Goal: Information Seeking & Learning: Learn about a topic

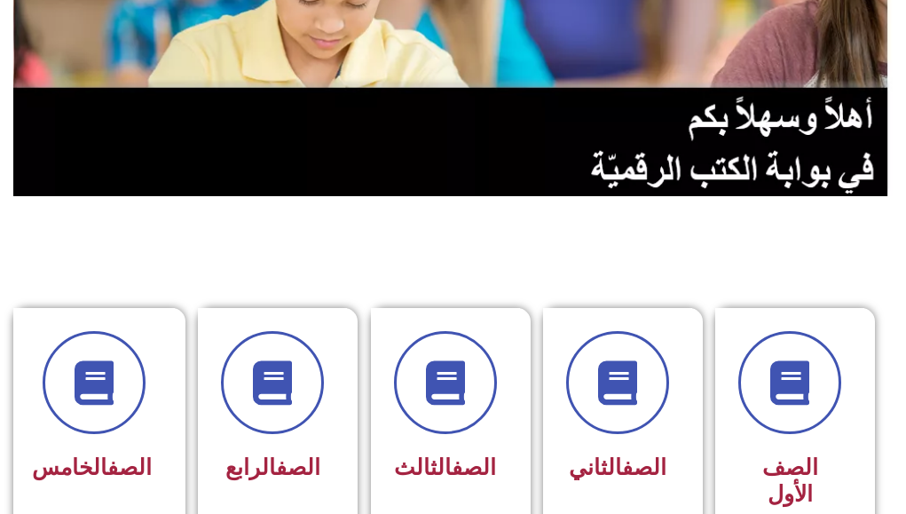
scroll to position [297, 0]
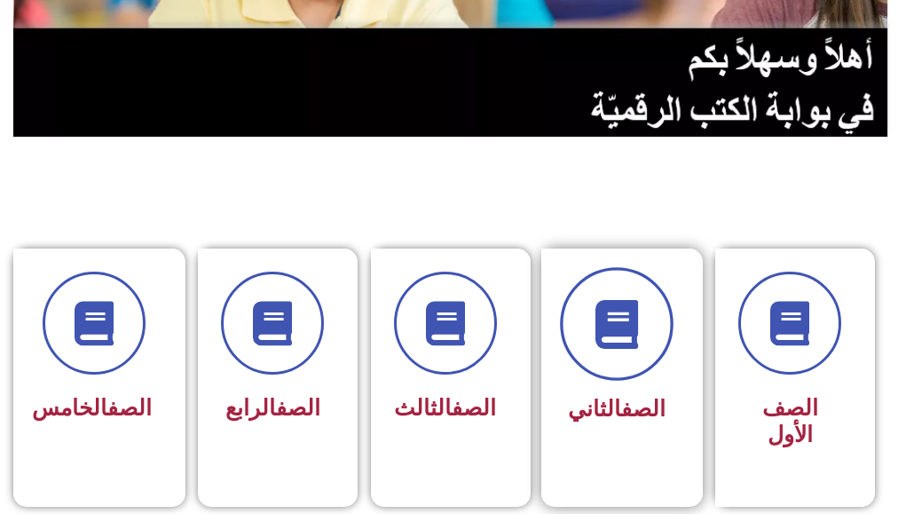
click at [613, 301] on icon at bounding box center [616, 323] width 49 height 49
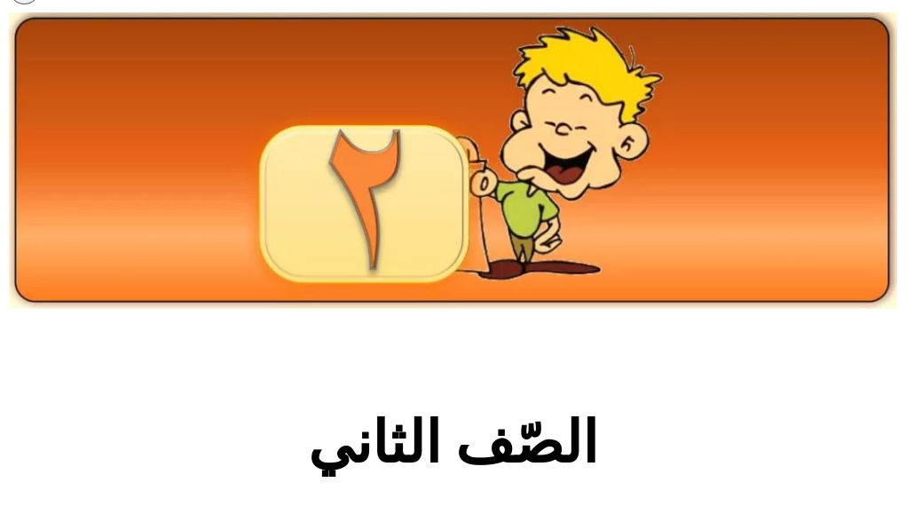
scroll to position [107, 0]
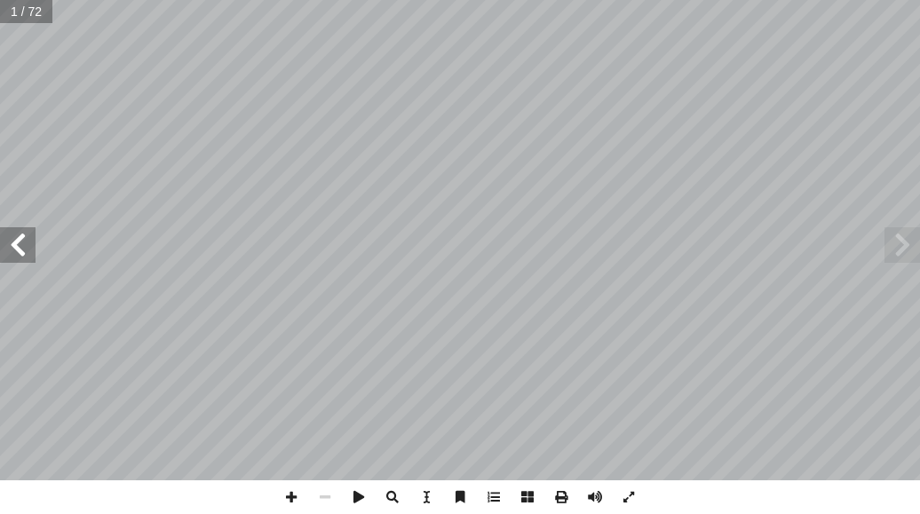
click at [19, 236] on span at bounding box center [18, 245] width 36 height 36
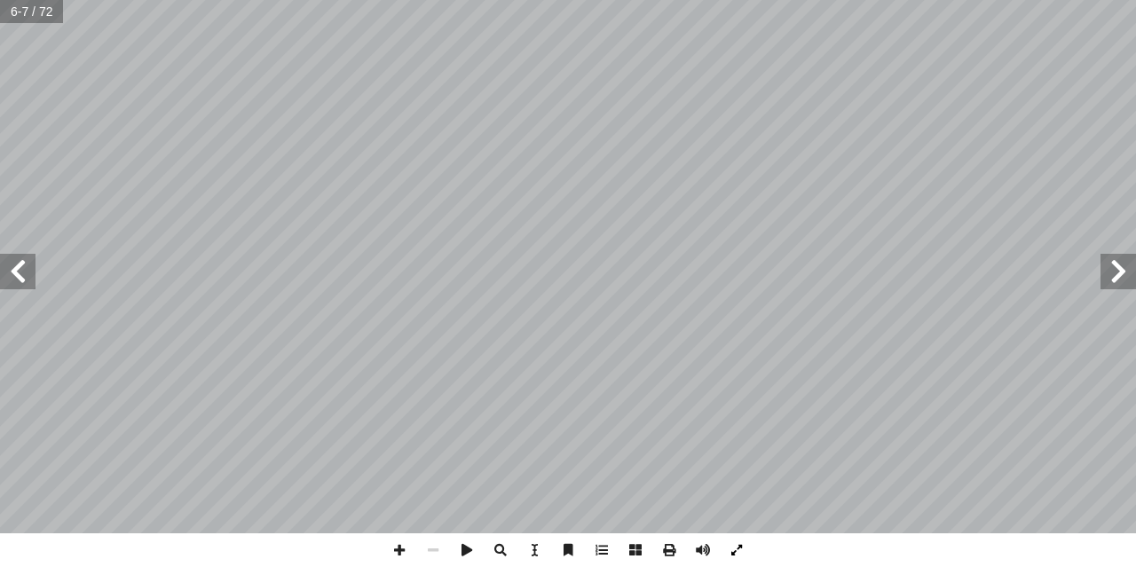
click at [748, 513] on span at bounding box center [737, 551] width 34 height 34
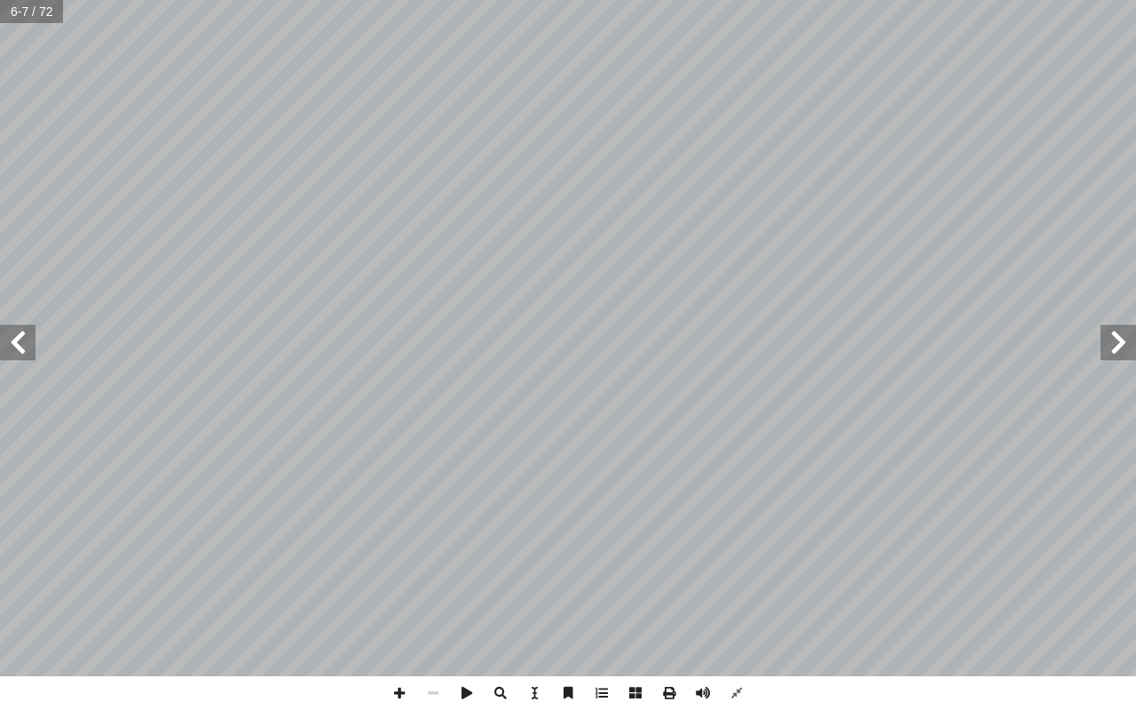
click at [19, 352] on span at bounding box center [18, 343] width 36 height 36
click at [27, 343] on span at bounding box center [18, 343] width 36 height 36
drag, startPoint x: 0, startPoint y: 325, endPoint x: 1118, endPoint y: 339, distance: 1117.8
click at [919, 339] on span at bounding box center [1119, 343] width 36 height 36
click at [744, 513] on span at bounding box center [737, 693] width 34 height 34
